Goal: Find specific page/section: Find specific page/section

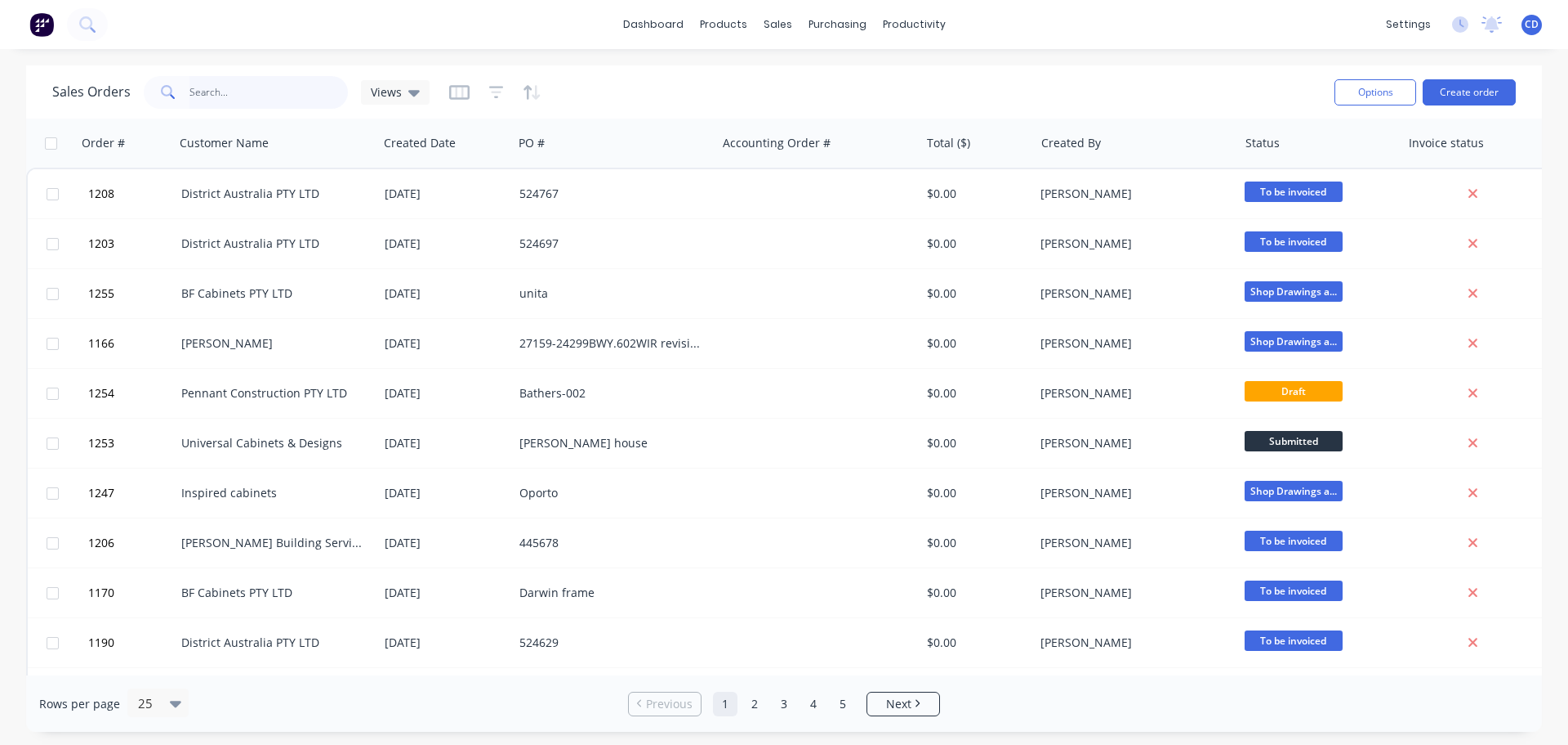
click at [318, 93] on input "text" at bounding box center [269, 92] width 160 height 32
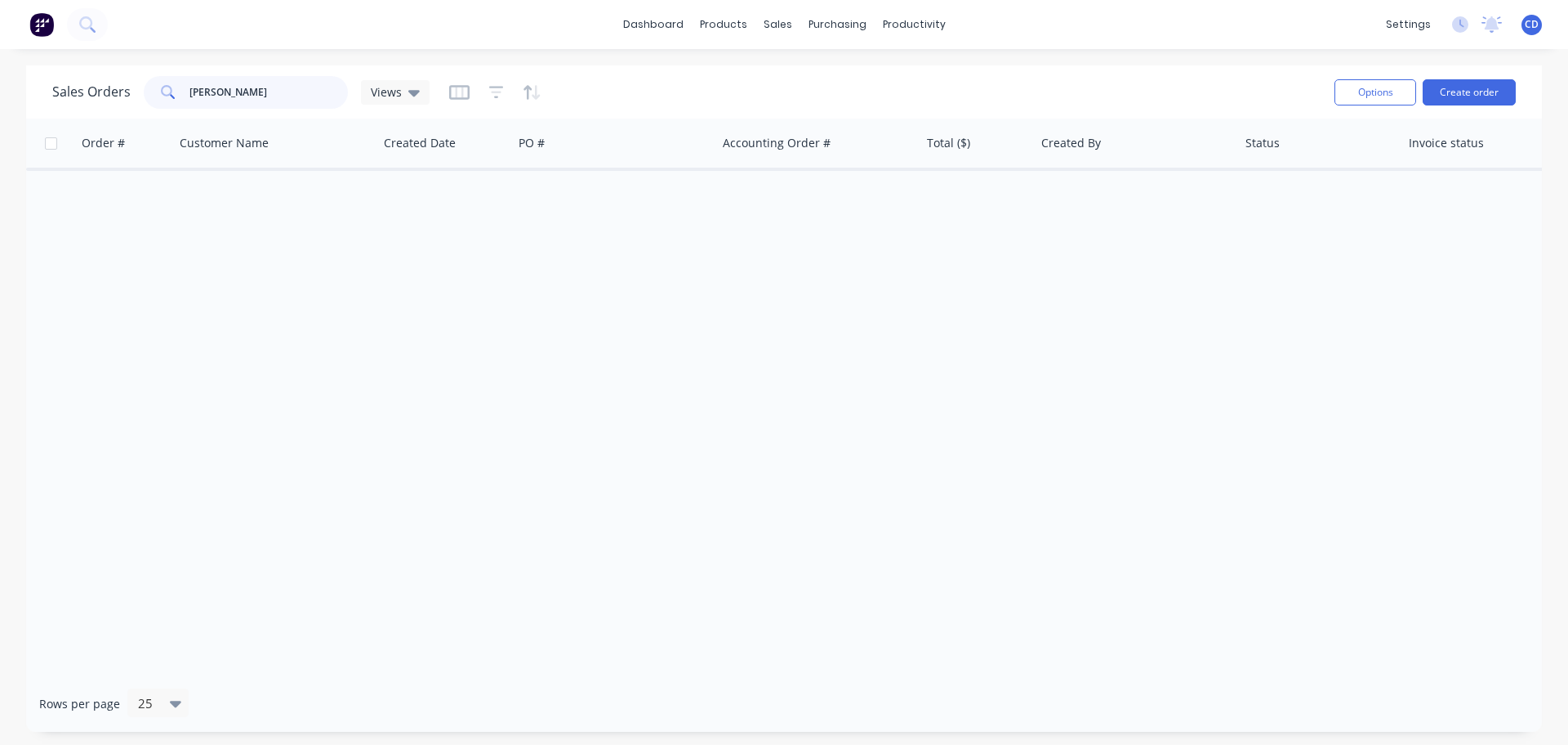
type input "[PERSON_NAME]"
click at [514, 87] on div at bounding box center [495, 92] width 92 height 26
click at [503, 88] on div at bounding box center [495, 92] width 92 height 26
click at [492, 92] on icon "button" at bounding box center [496, 92] width 11 height 3
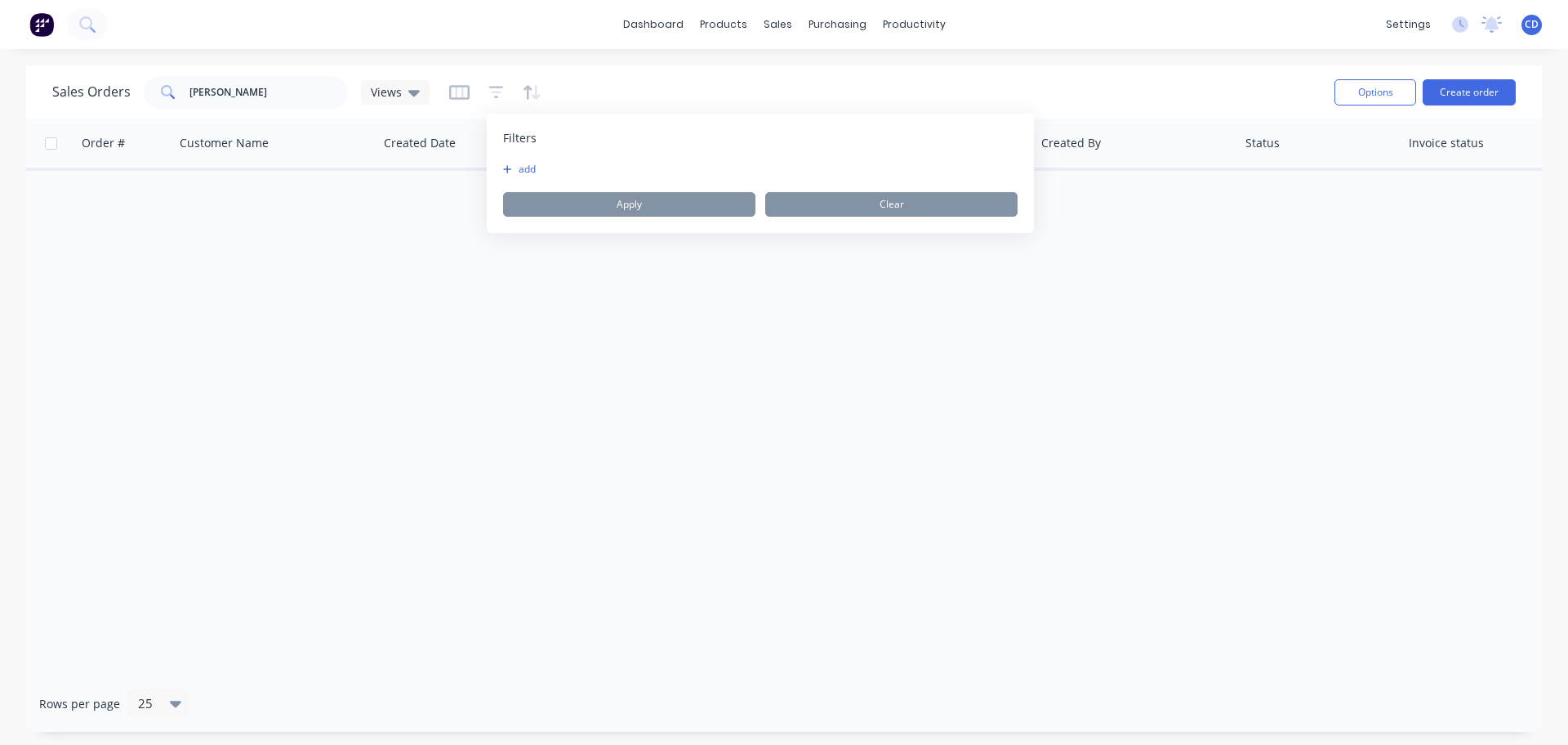
click at [527, 177] on div "add Apply Clear" at bounding box center [761, 189] width 515 height 54
click at [529, 165] on button "add" at bounding box center [524, 169] width 41 height 13
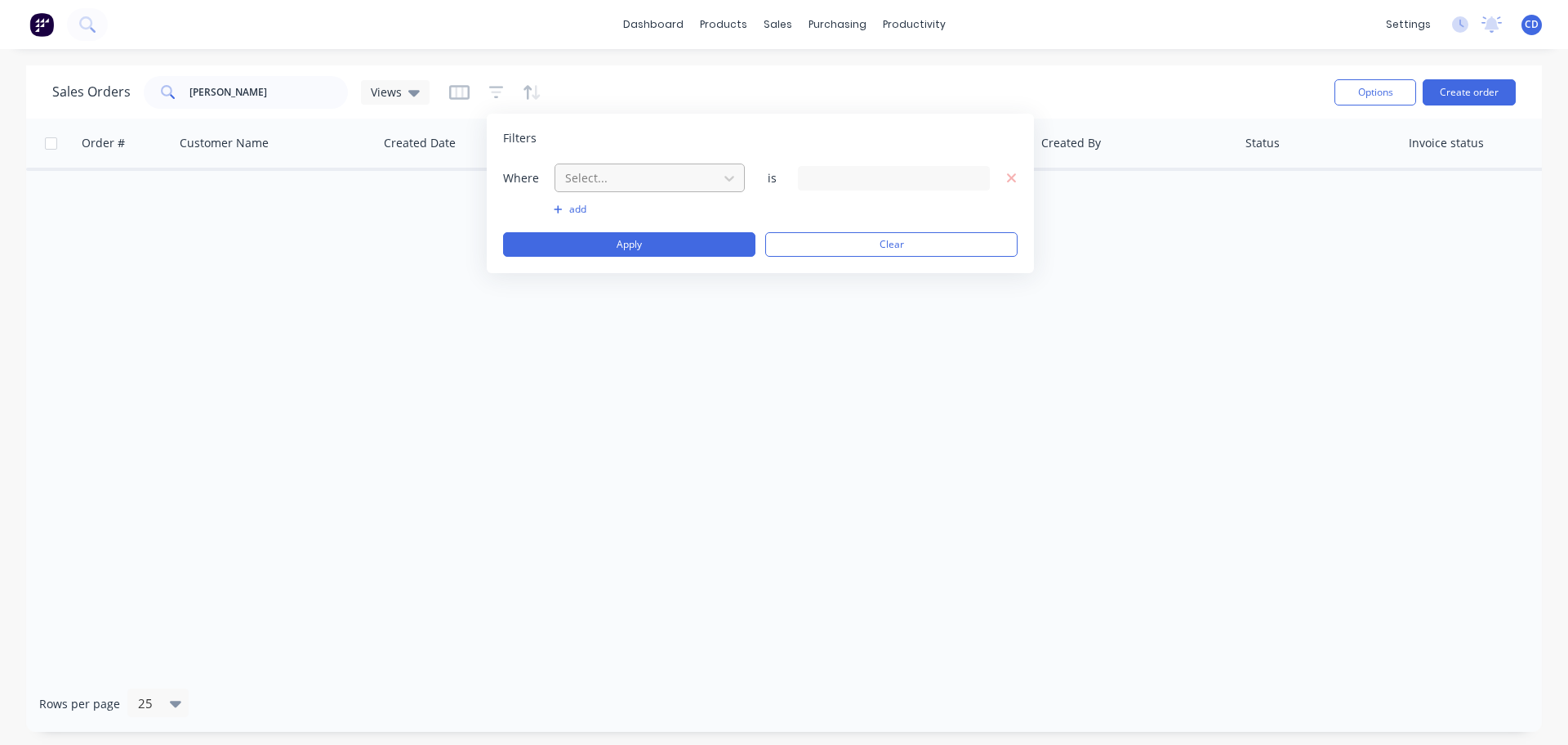
click at [627, 184] on div at bounding box center [636, 178] width 146 height 21
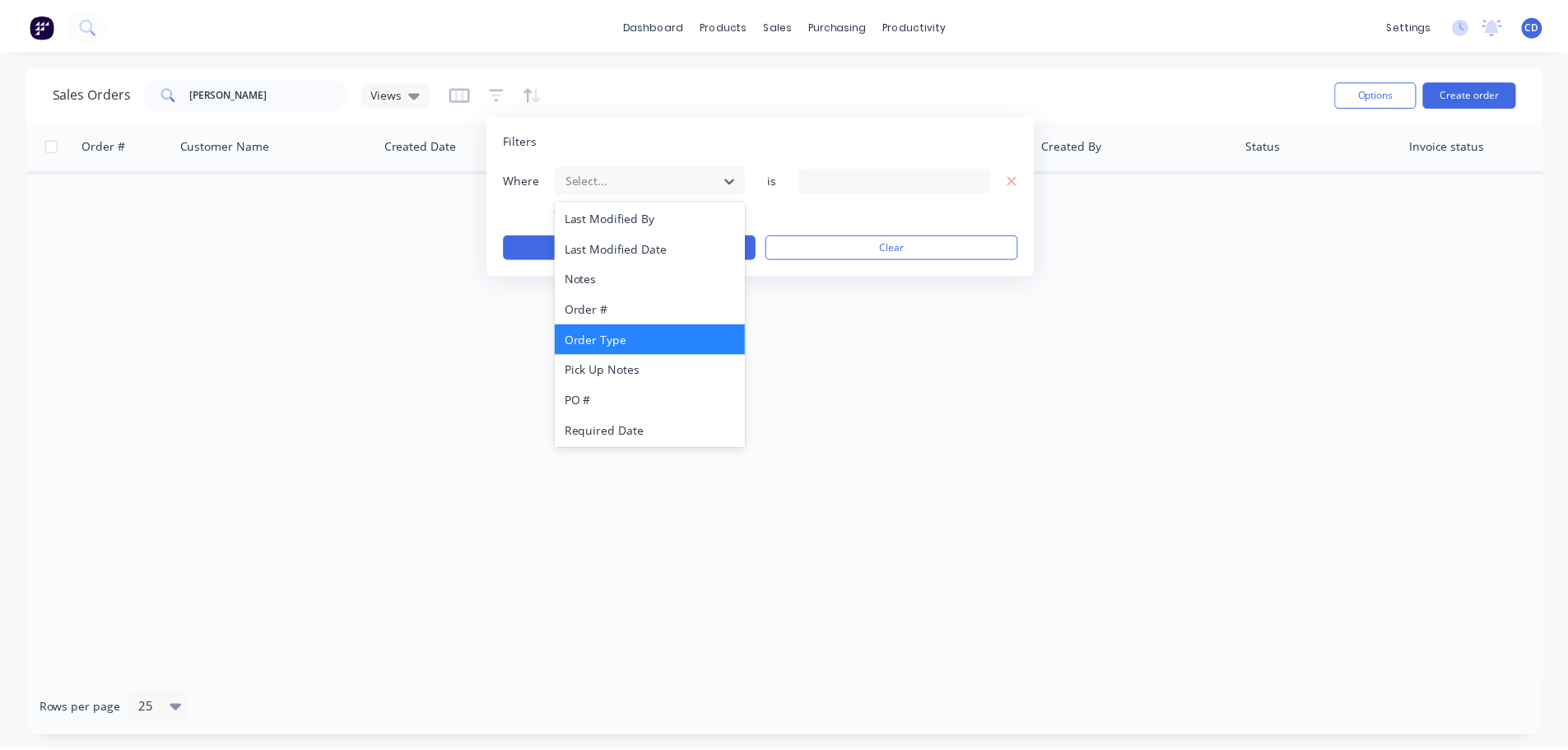
scroll to position [399, 0]
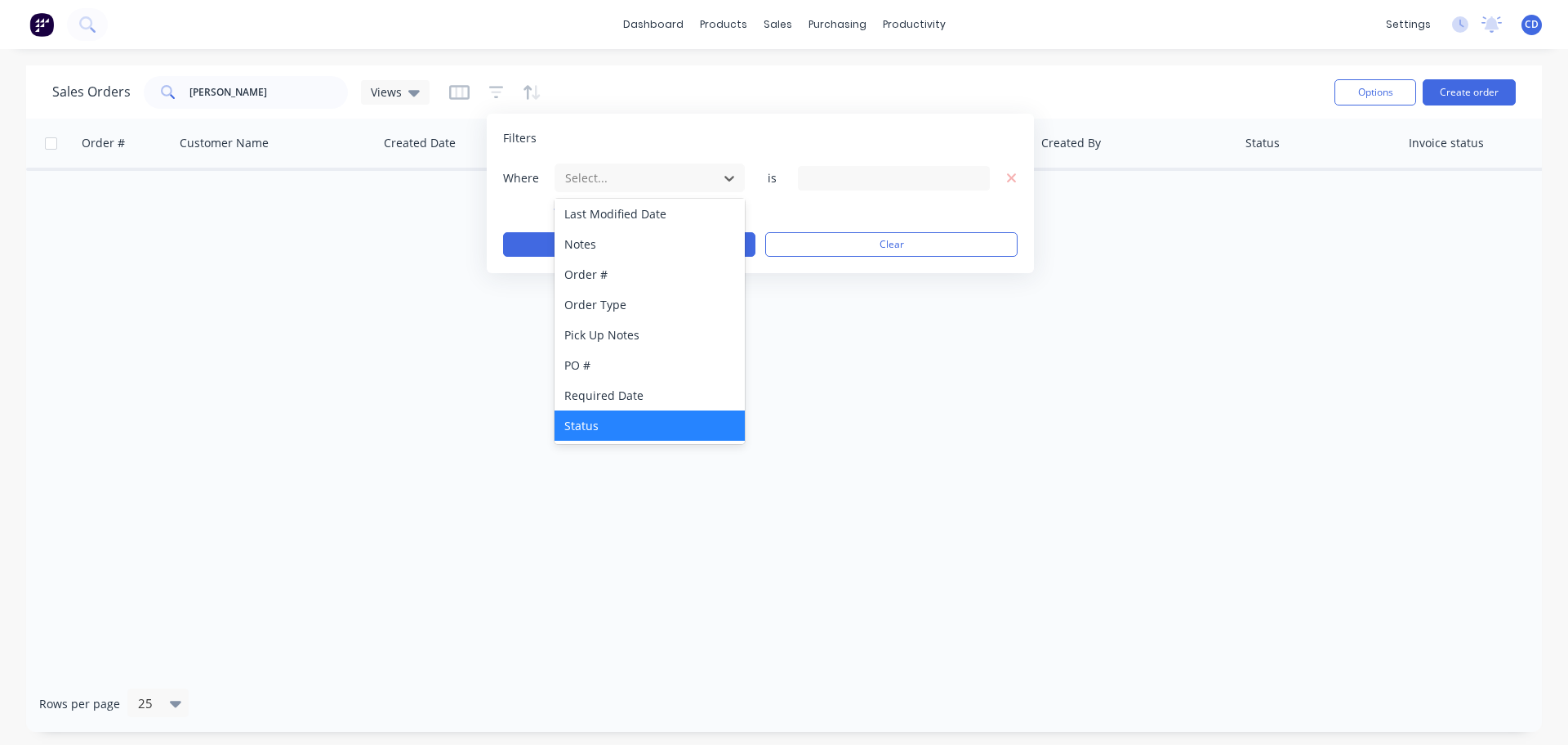
click at [586, 421] on div "Status" at bounding box center [649, 425] width 190 height 31
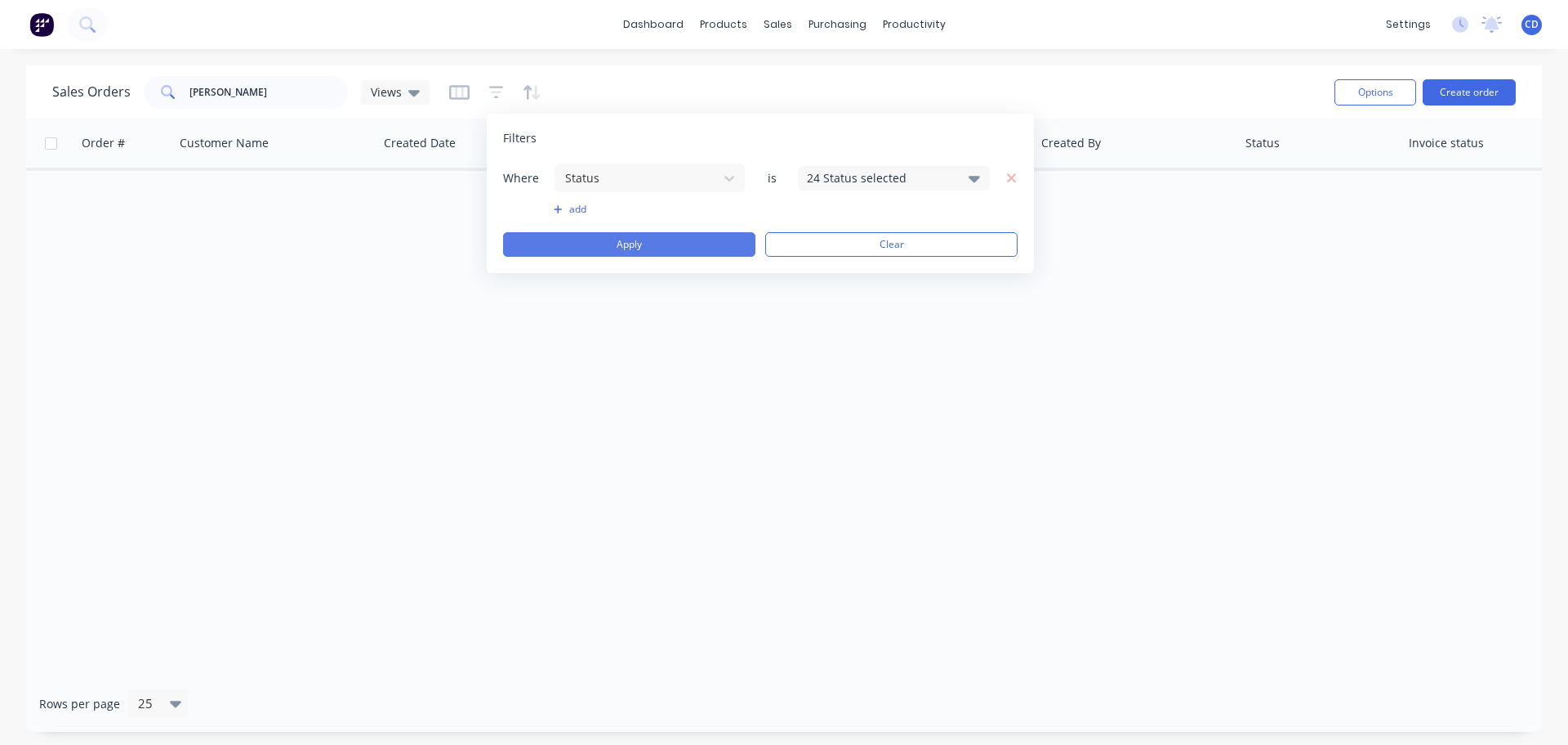
click at [700, 243] on button "Apply" at bounding box center [629, 244] width 252 height 24
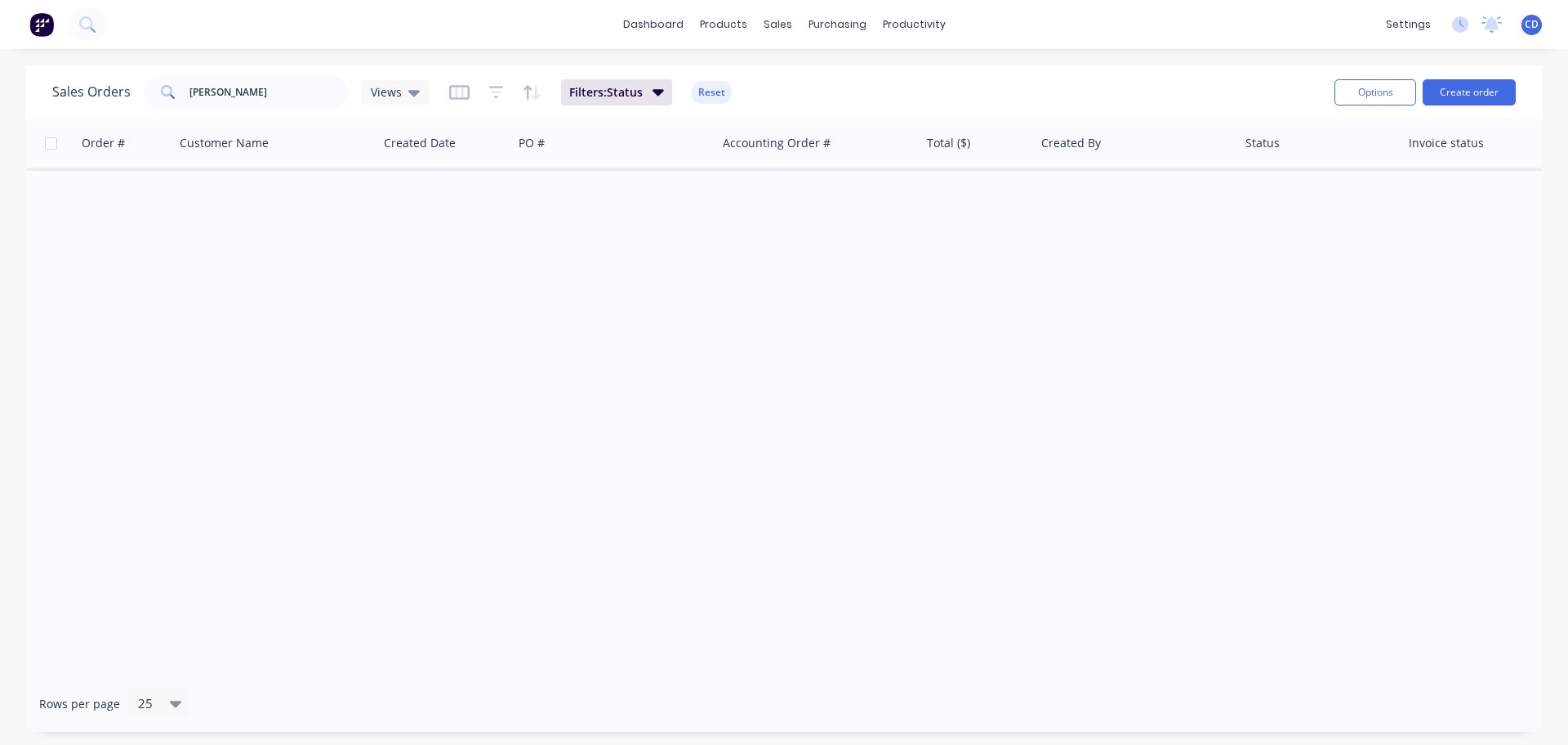
click at [380, 274] on div "Order # Customer Name Created Date PO # Accounting Order # Total ($) Created By…" at bounding box center [784, 397] width 1516 height 557
click at [300, 94] on input "[PERSON_NAME]" at bounding box center [269, 92] width 160 height 32
drag, startPoint x: 357, startPoint y: 285, endPoint x: 416, endPoint y: 220, distance: 87.8
click at [358, 285] on div "Order # Customer Name Created Date PO # Accounting Order # Total ($) Created By…" at bounding box center [784, 397] width 1516 height 557
click at [653, 91] on icon "button" at bounding box center [658, 92] width 12 height 6
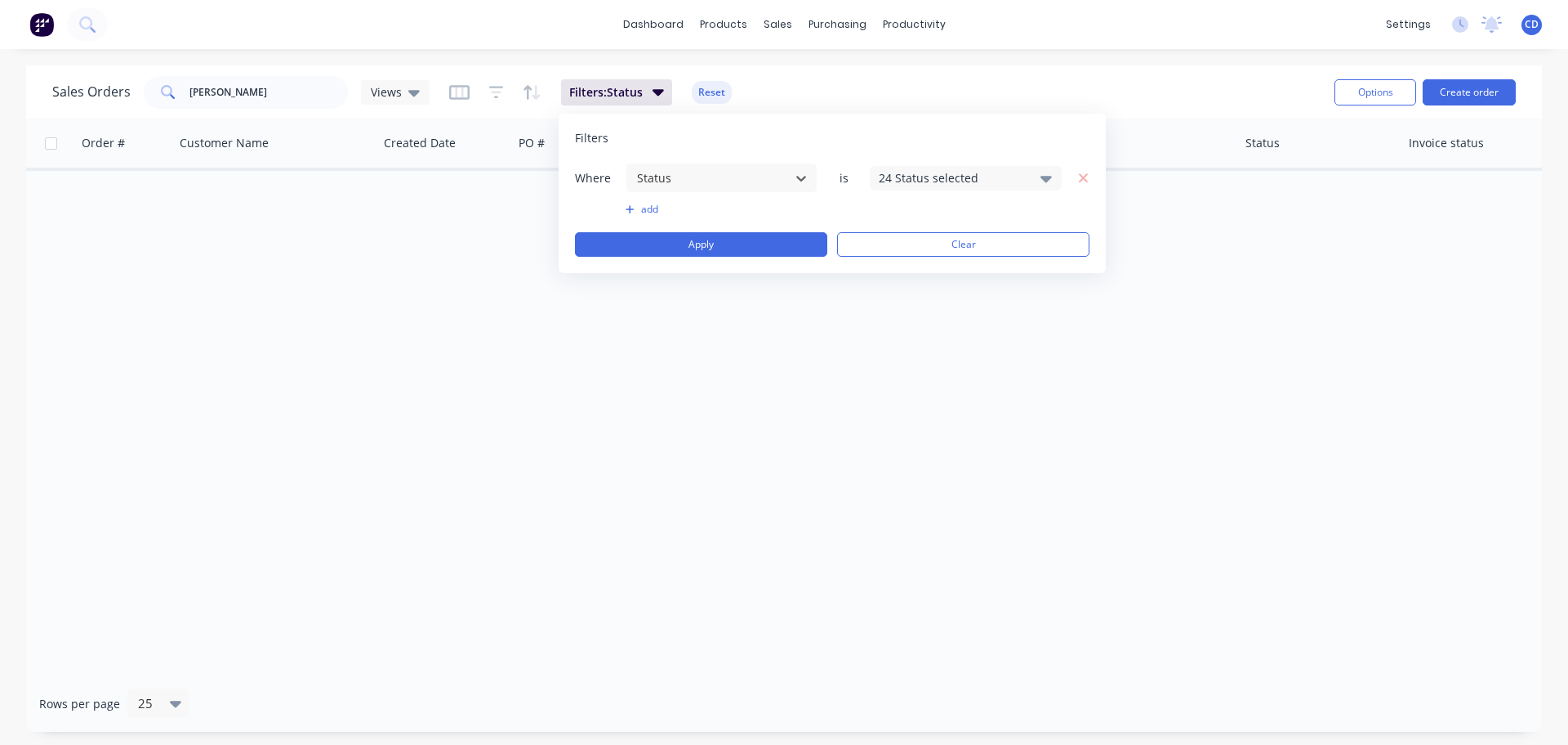
click at [925, 166] on div "24 Status selected" at bounding box center [966, 178] width 192 height 24
click at [912, 272] on div at bounding box center [897, 267] width 32 height 32
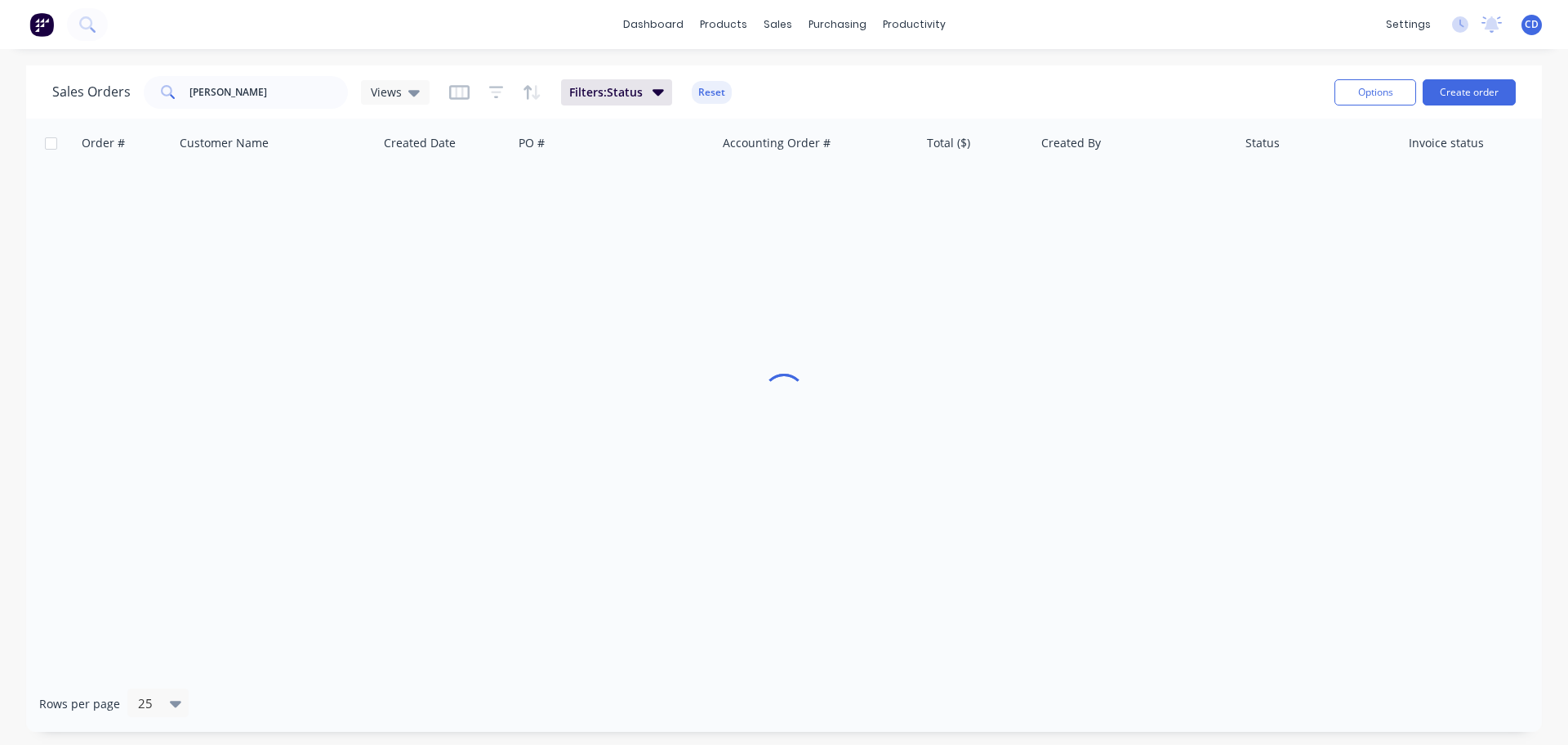
click at [809, 387] on div "Order # Customer Name Created Date PO # Accounting Order # Total ($) Created By…" at bounding box center [784, 397] width 1516 height 557
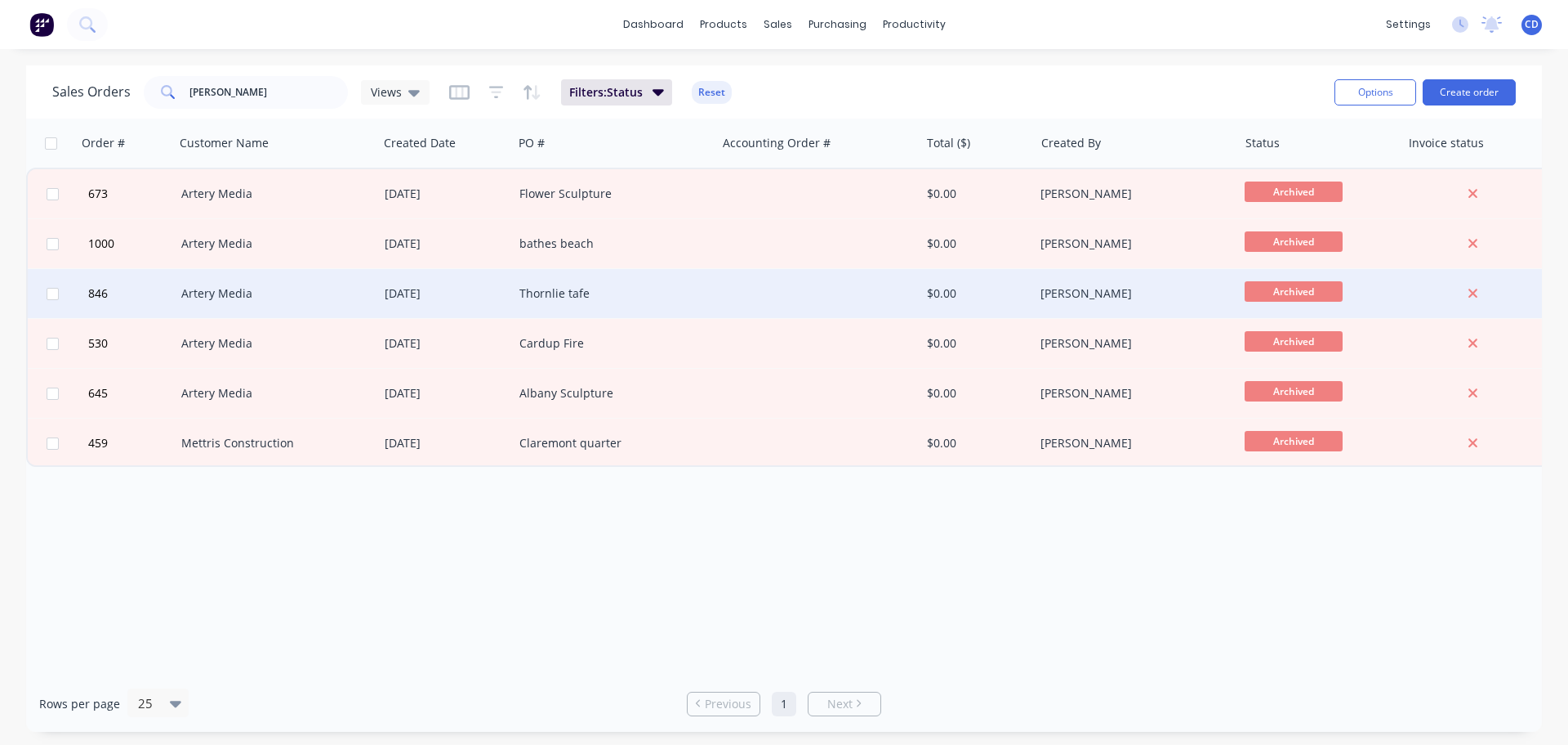
click at [230, 293] on div "Artery Media" at bounding box center [272, 294] width 181 height 16
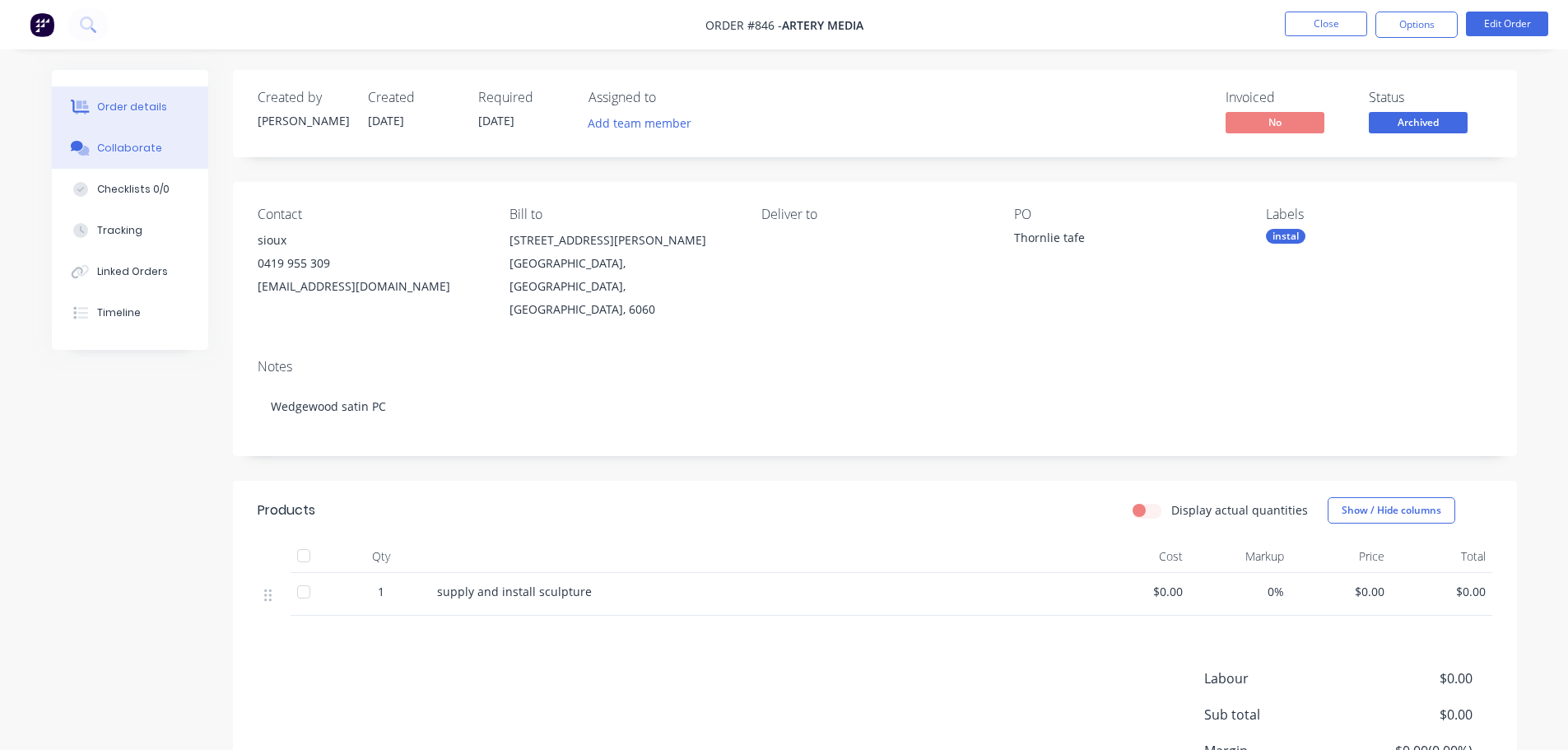
click at [160, 152] on button "Collaborate" at bounding box center [129, 148] width 156 height 42
